Goal: Task Accomplishment & Management: Manage account settings

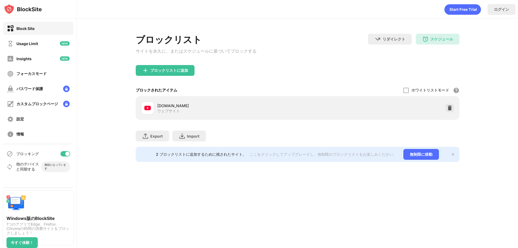
click at [377, 59] on div "リダイレクト クリックしてリダイレクトのウェブサイトを設定する スケジュール 00:00 to 23:00 Sat,Sun" at bounding box center [414, 46] width 92 height 25
click at [435, 41] on div "スケジュール" at bounding box center [442, 39] width 23 height 5
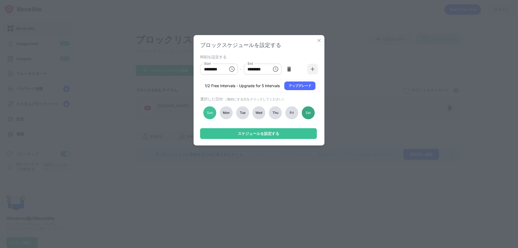
click at [310, 111] on div "Sat" at bounding box center [308, 112] width 13 height 13
click at [229, 112] on div "Mon" at bounding box center [226, 112] width 13 height 13
click at [239, 111] on div "Tue" at bounding box center [242, 112] width 13 height 13
click at [210, 113] on div "Sun" at bounding box center [210, 112] width 13 height 13
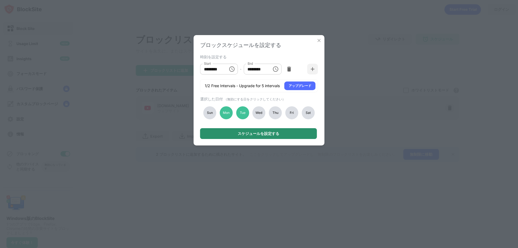
click at [265, 131] on div "スケジュールを設定する" at bounding box center [258, 133] width 117 height 11
